Goal: Transaction & Acquisition: Book appointment/travel/reservation

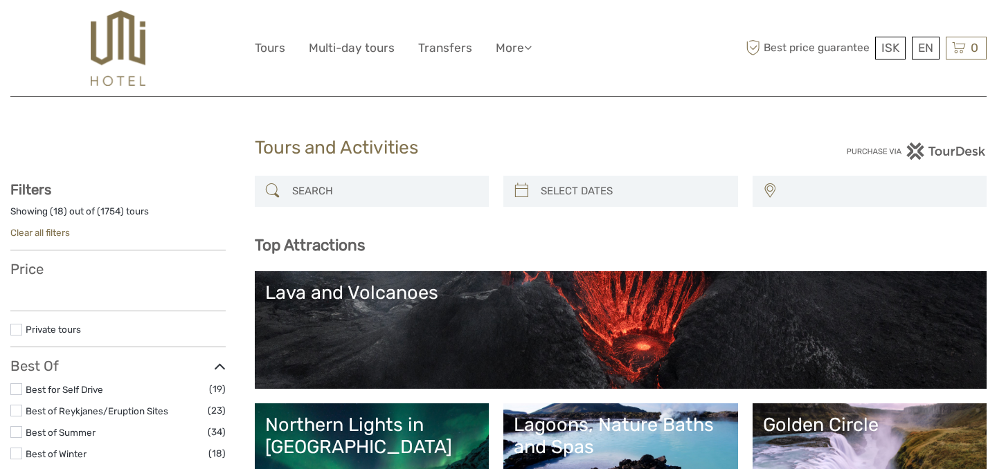
select select
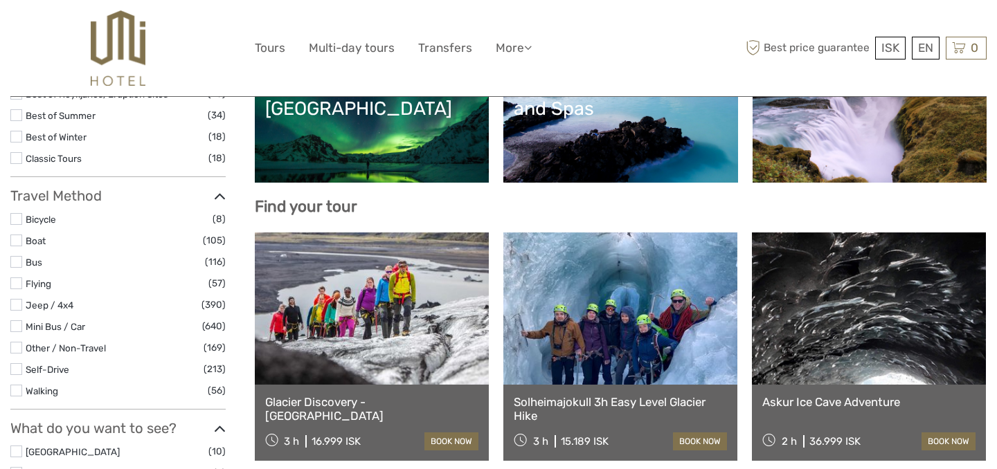
scroll to position [340, 0]
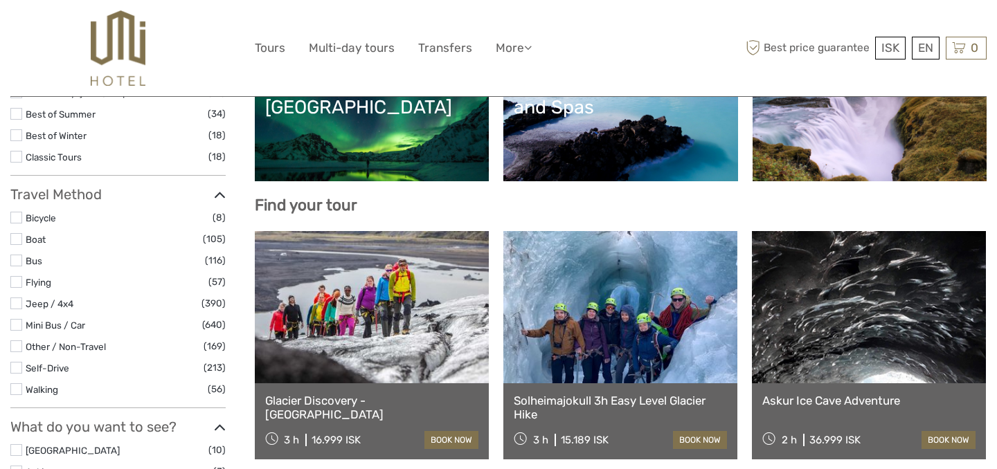
click at [818, 335] on link at bounding box center [869, 307] width 234 height 152
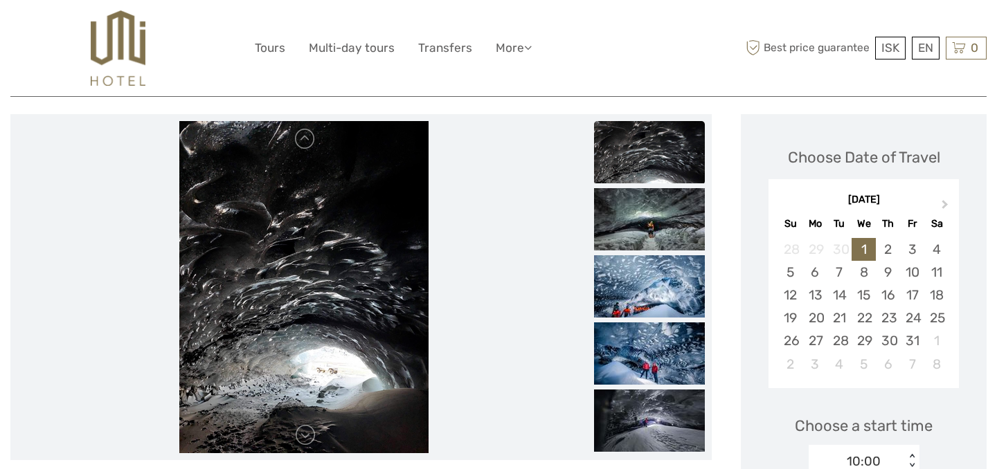
scroll to position [210, 0]
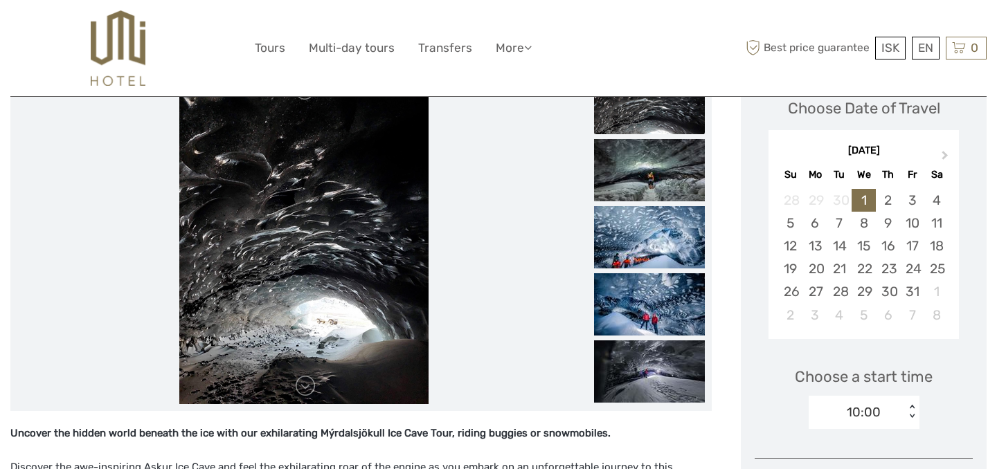
click at [630, 122] on img at bounding box center [649, 103] width 111 height 62
click at [644, 169] on img at bounding box center [649, 170] width 111 height 62
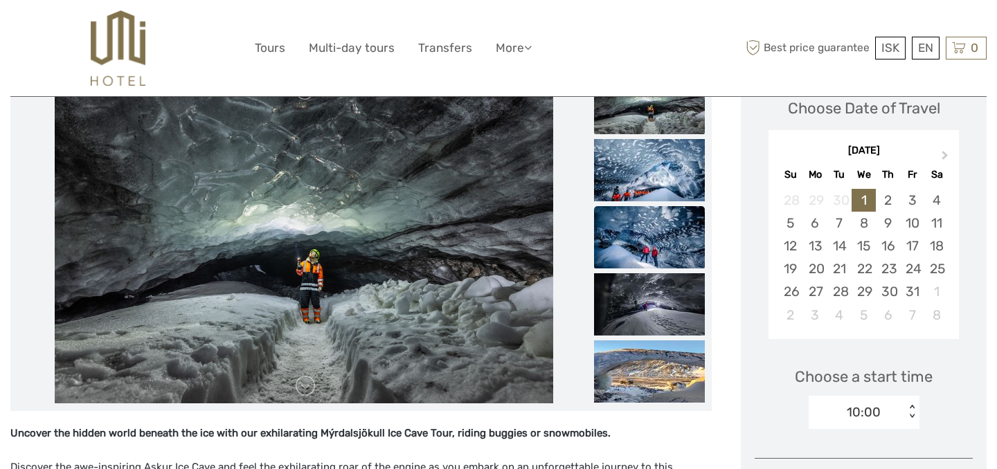
click at [641, 248] on img at bounding box center [649, 237] width 111 height 62
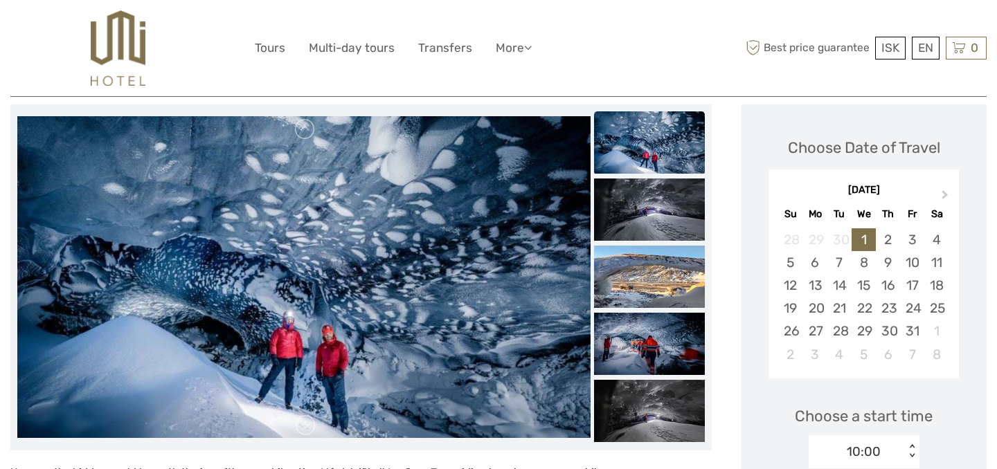
scroll to position [152, 0]
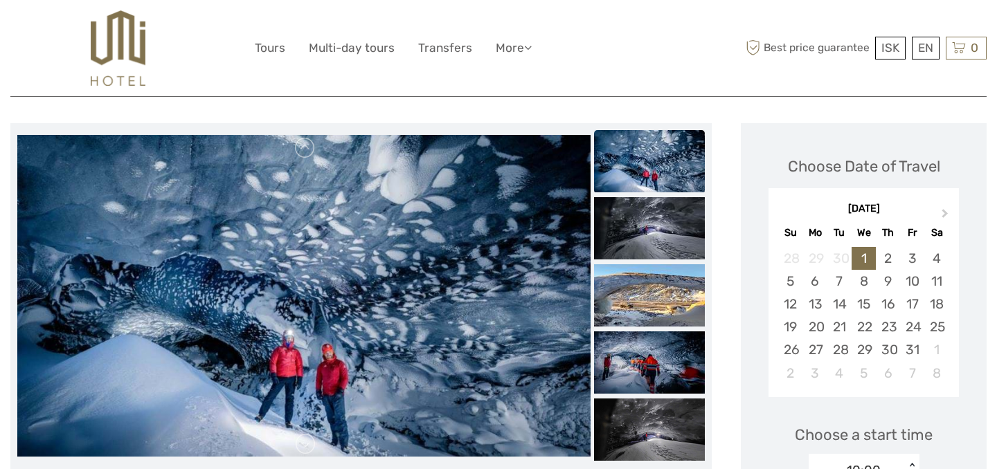
click at [649, 154] on img at bounding box center [649, 161] width 111 height 62
click at [642, 223] on img at bounding box center [649, 228] width 111 height 62
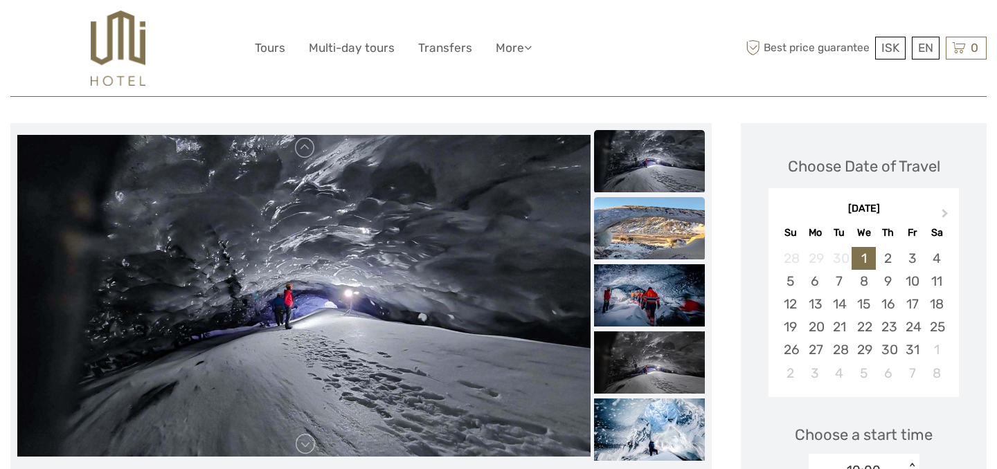
click at [642, 228] on img at bounding box center [649, 228] width 111 height 62
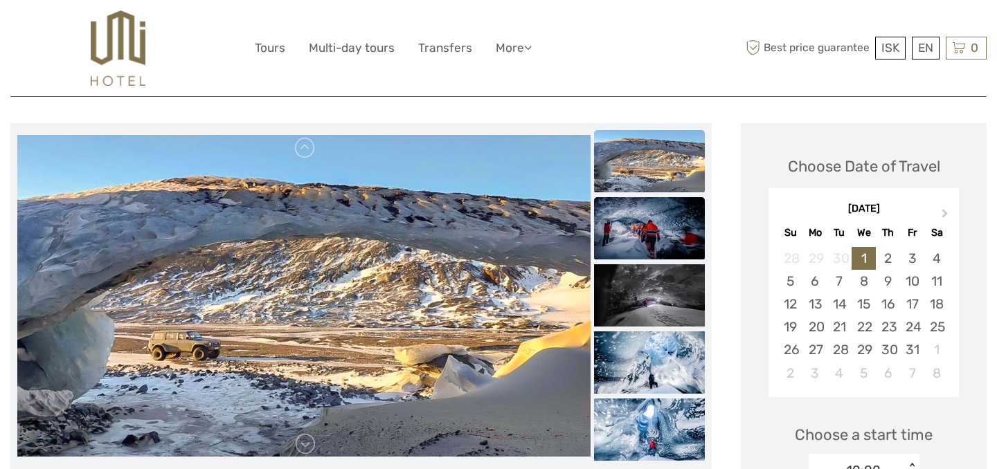
click at [637, 237] on img at bounding box center [649, 228] width 111 height 62
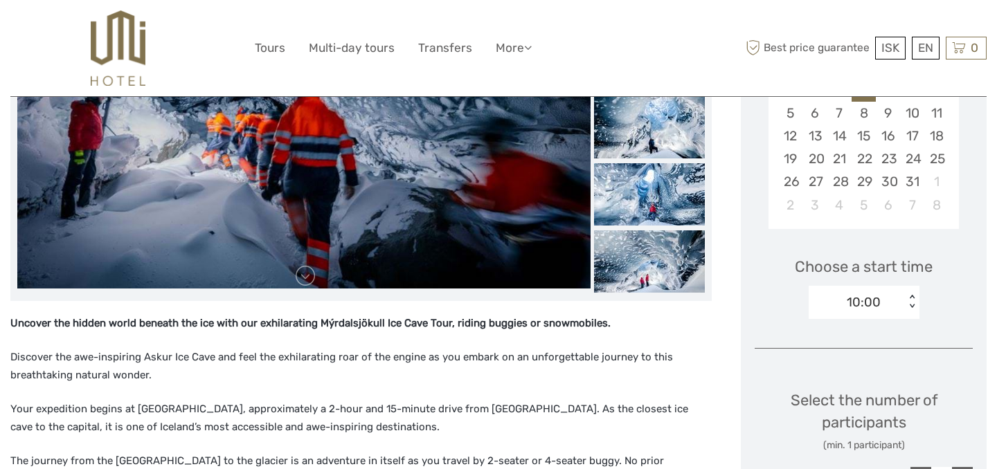
scroll to position [321, 0]
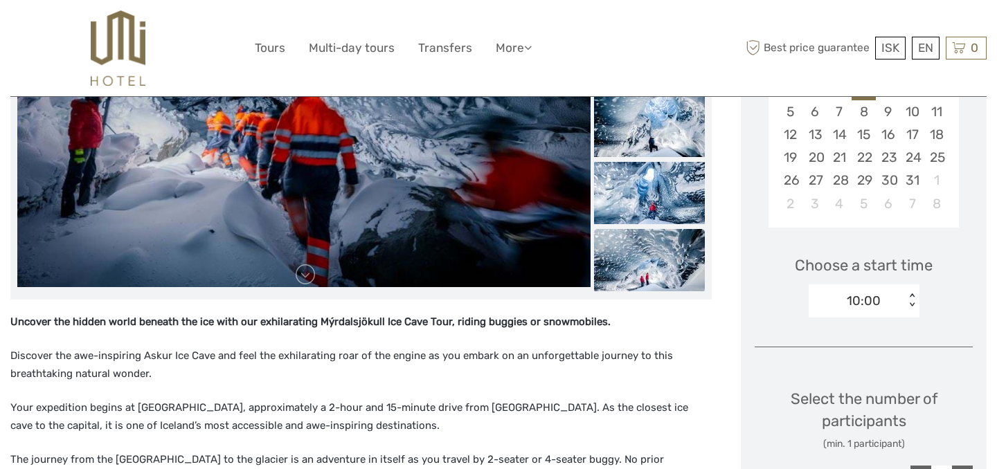
click at [671, 265] on img at bounding box center [649, 260] width 111 height 62
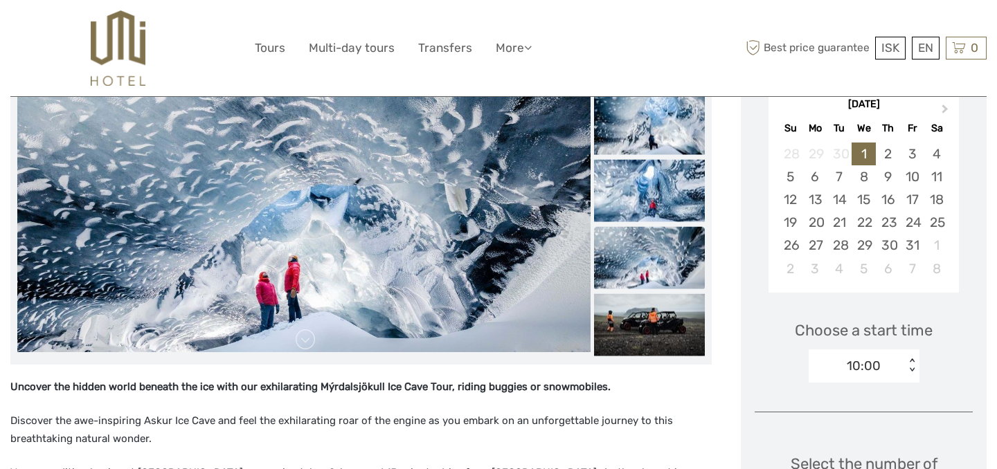
scroll to position [170, 0]
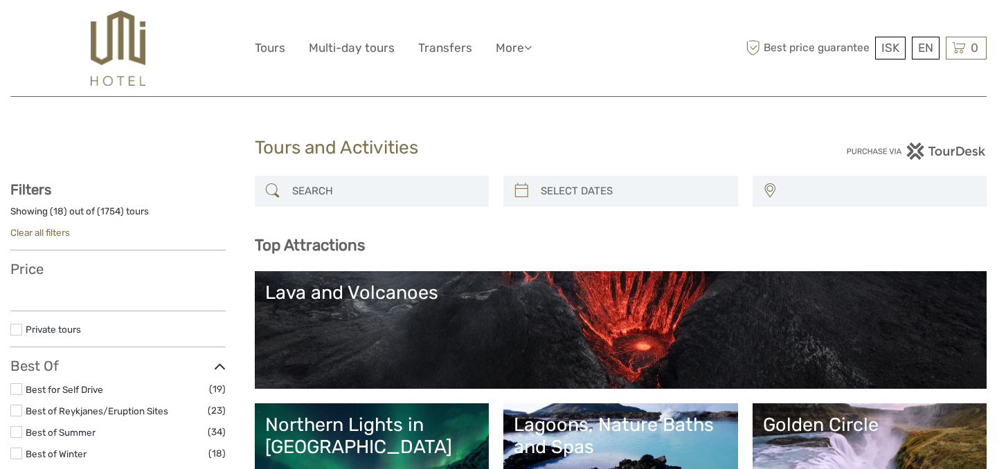
select select
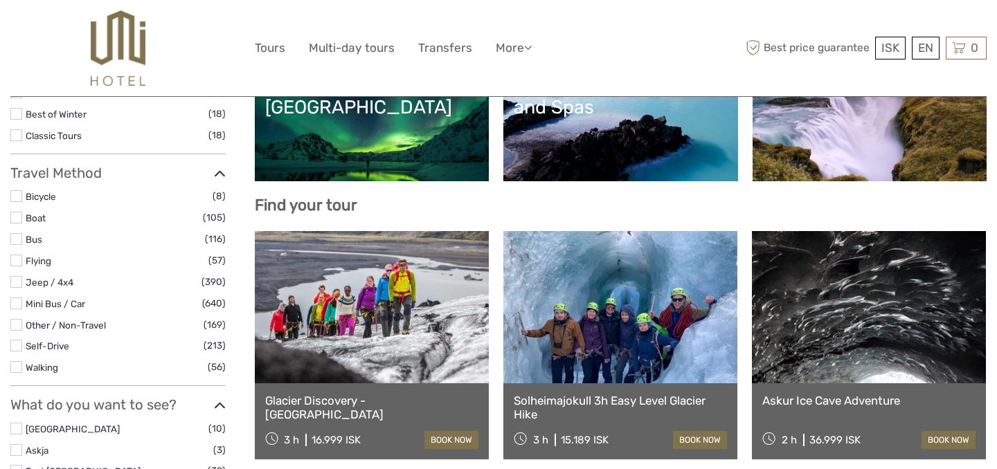
select select
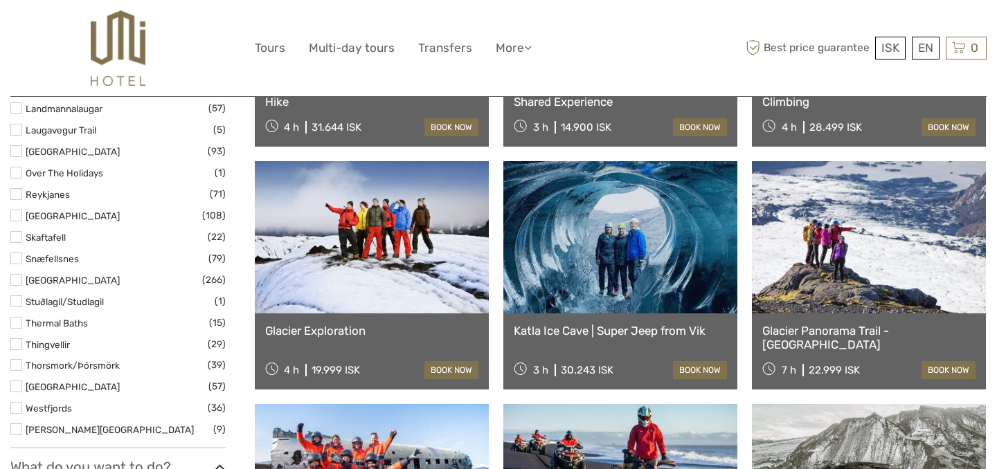
scroll to position [956, 0]
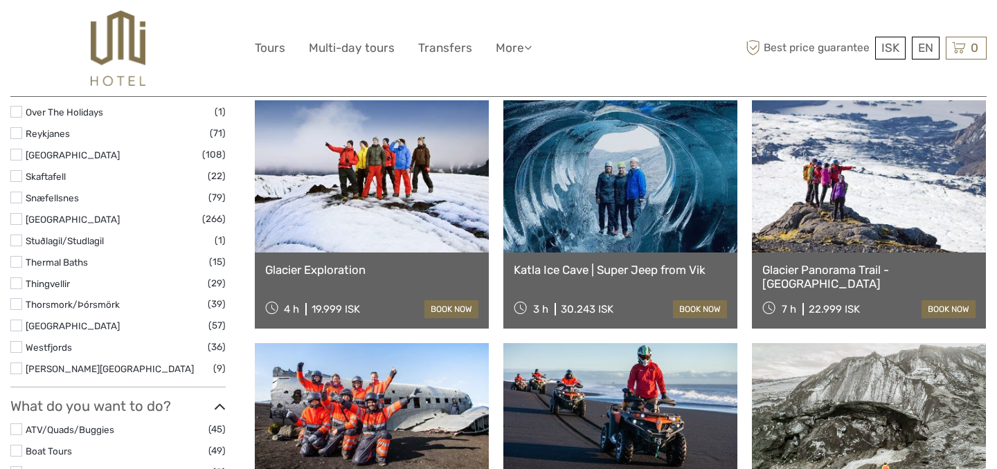
click at [873, 190] on link at bounding box center [869, 176] width 234 height 152
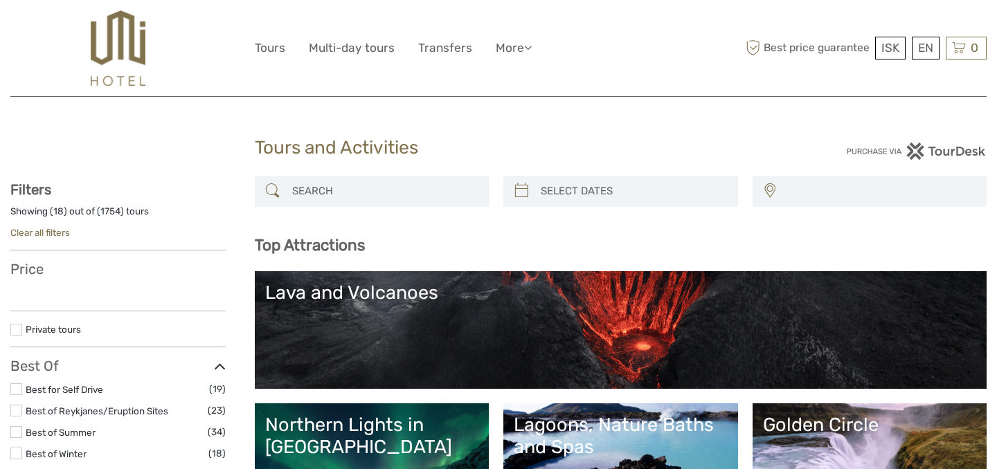
select select
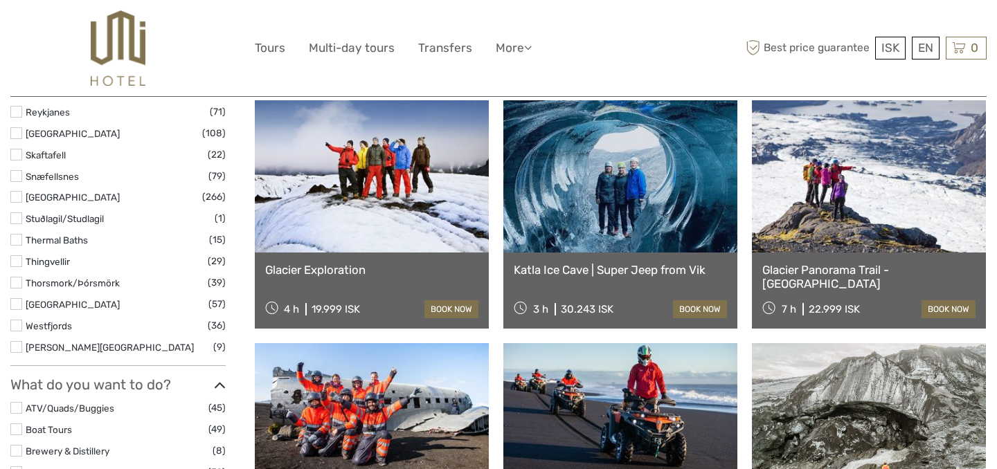
select select
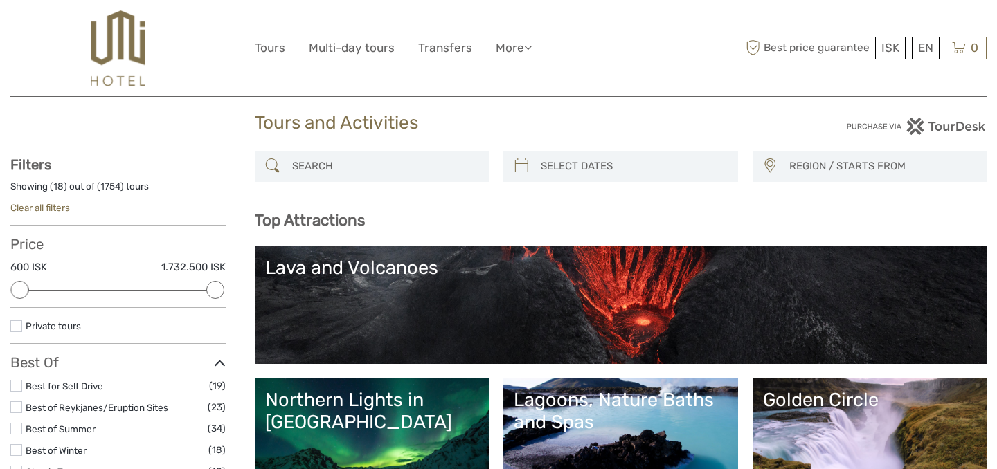
scroll to position [0, 0]
